Goal: Obtain resource: Obtain resource

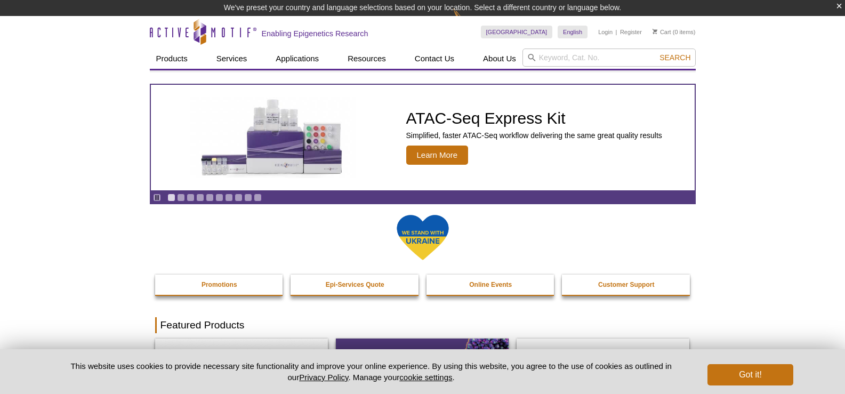
click at [550, 65] on input "search" at bounding box center [609, 58] width 173 height 18
type input "53160"
click at [656, 53] on button "Search" at bounding box center [674, 58] width 37 height 10
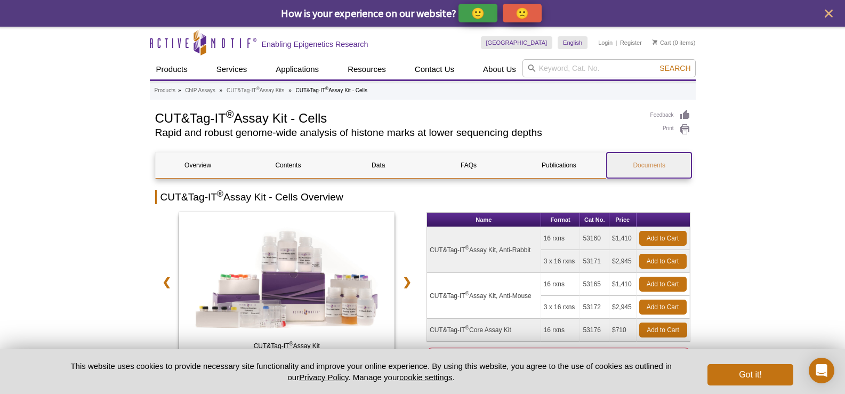
click at [656, 164] on link "Documents" at bounding box center [649, 166] width 85 height 26
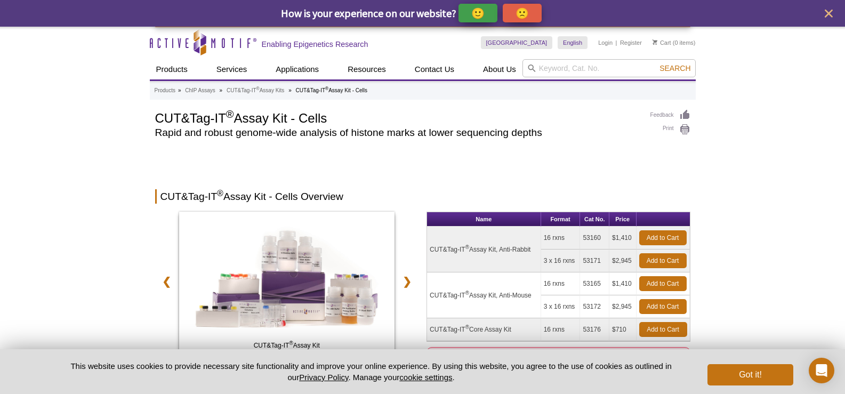
scroll to position [3352, 0]
